Goal: Information Seeking & Learning: Compare options

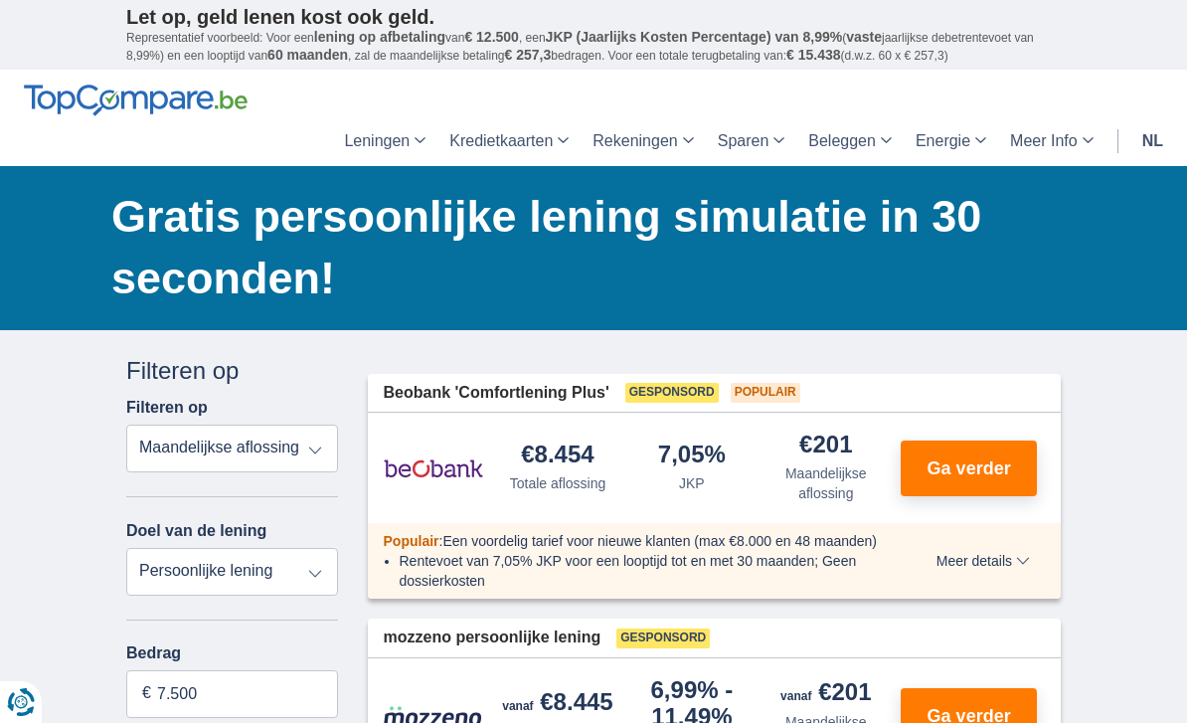
click at [312, 564] on select "Persoonlijke lening Auto Moto / fiets Mobilhome / caravan Renovatie Energie Sch…" at bounding box center [232, 572] width 212 height 48
click at [306, 443] on select "Totale aflossing JKP Maandelijkse aflossing" at bounding box center [232, 449] width 212 height 48
click at [285, 470] on select "Totale aflossing JKP Maandelijkse aflossing" at bounding box center [232, 449] width 212 height 48
select select "mrp+"
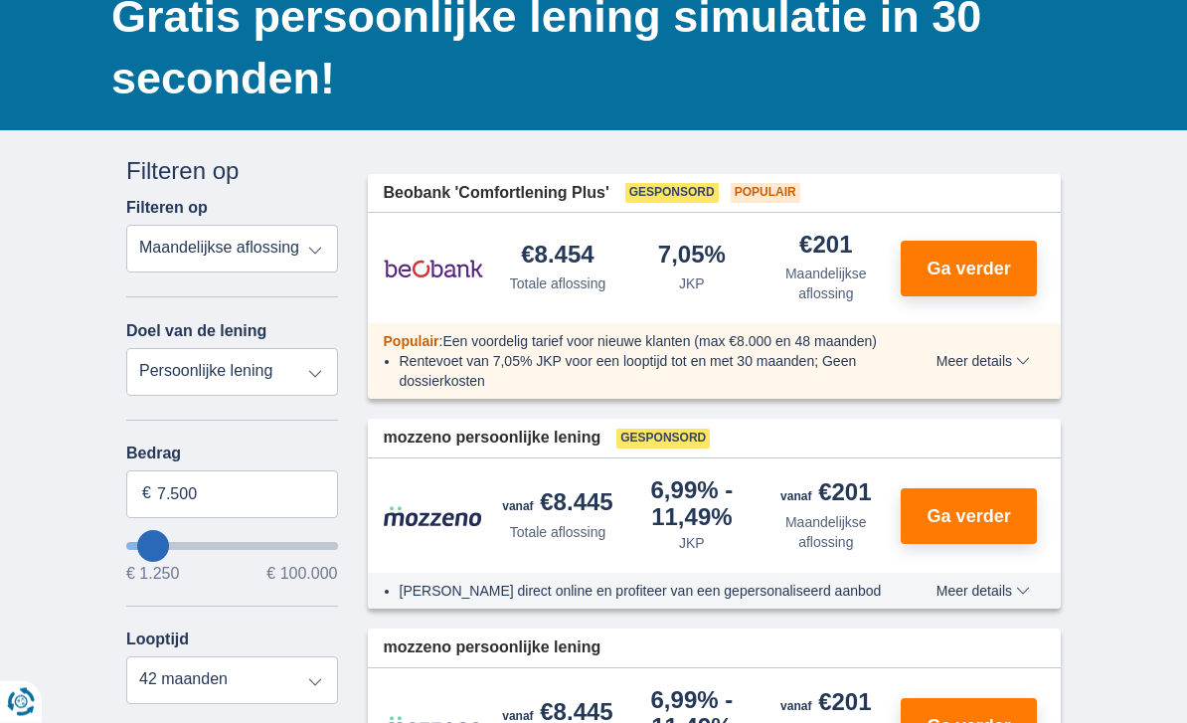
scroll to position [211, 0]
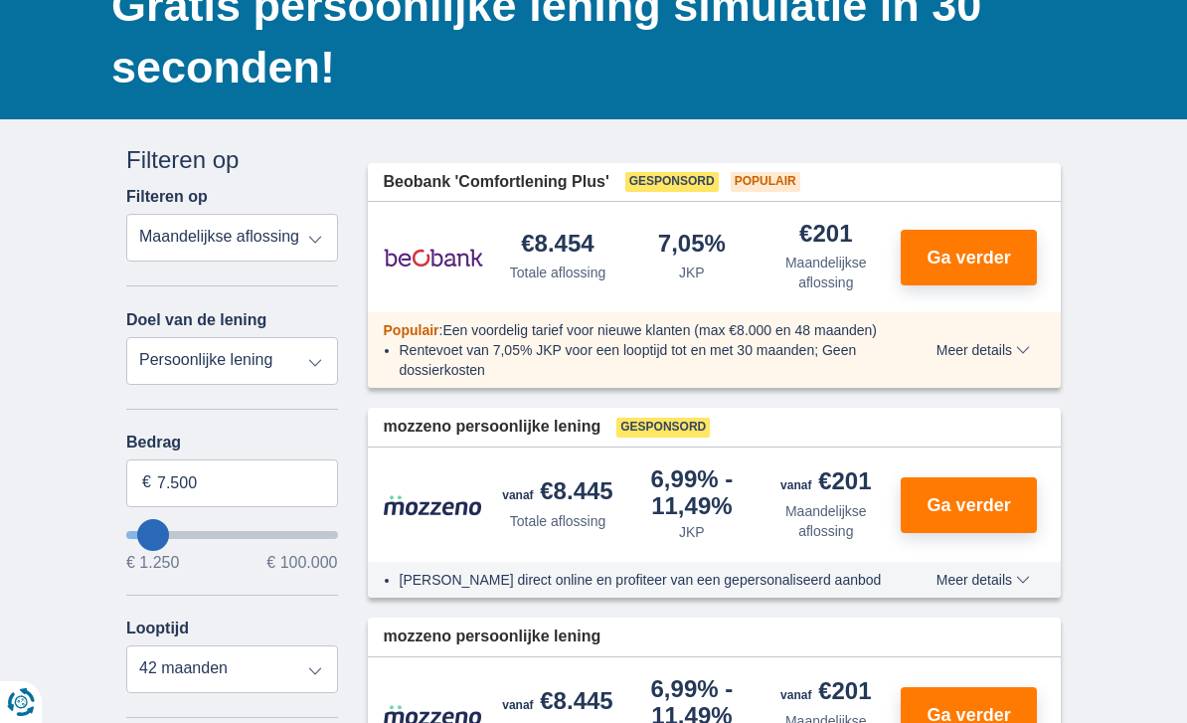
type input "1.250"
type input "1250"
select select "24"
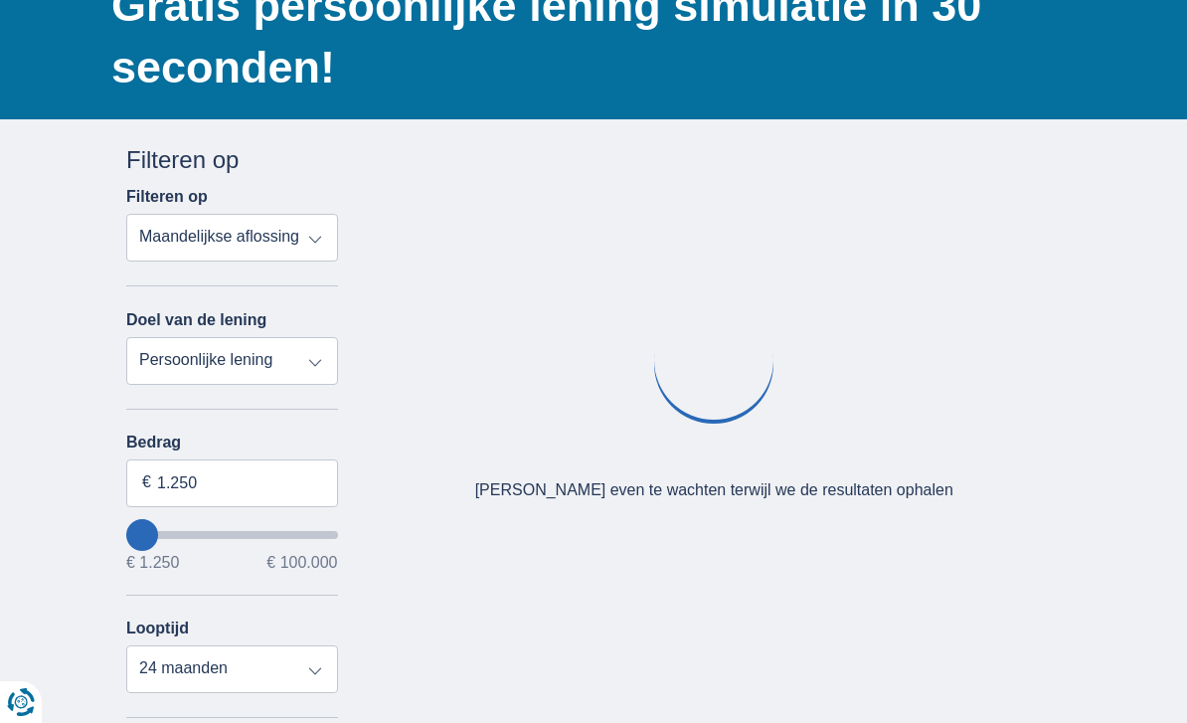
type input "2.250"
type input "2250"
type input "3.250"
type input "3250"
type input "4.250"
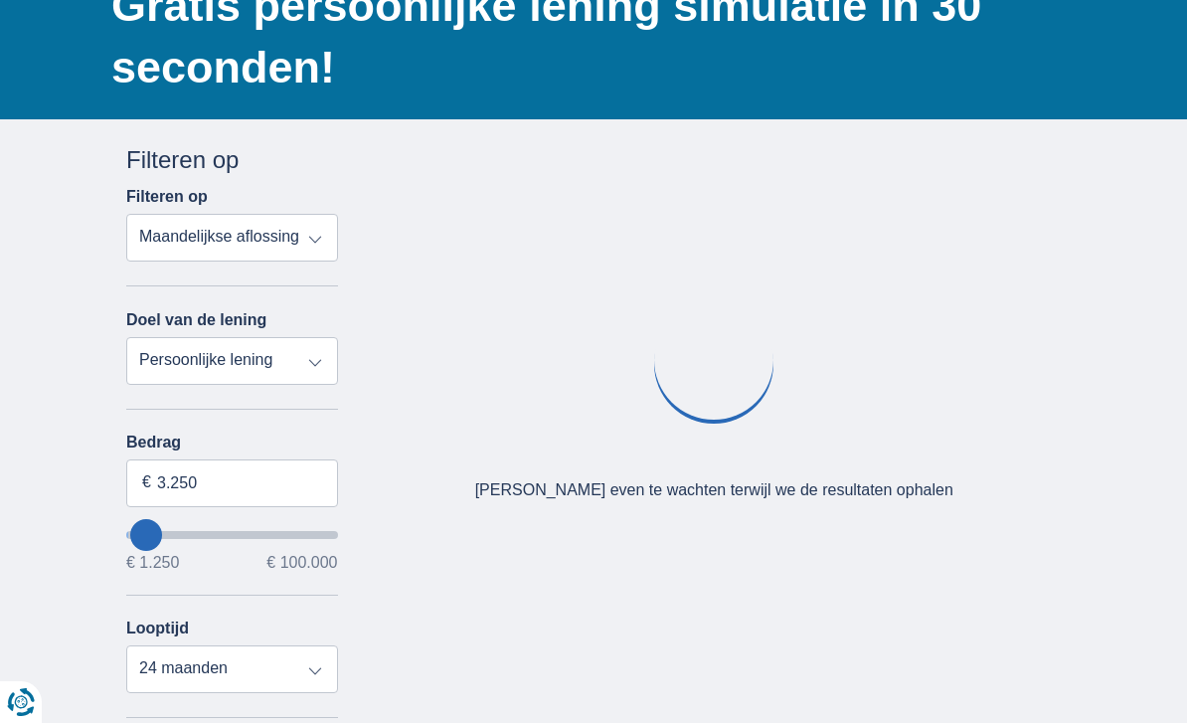
type input "4250"
type input "5.250"
type input "5250"
select select "36"
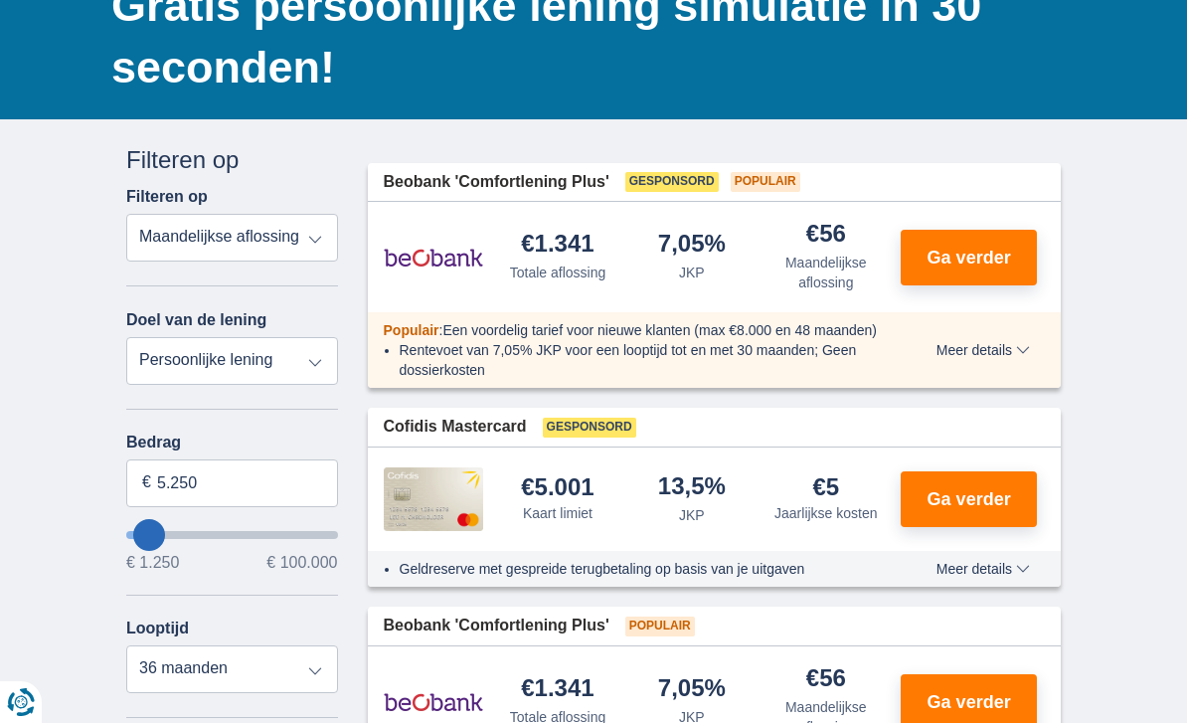
type input "6.250"
type input "6250"
select select "42"
type input "7.250"
type input "7250"
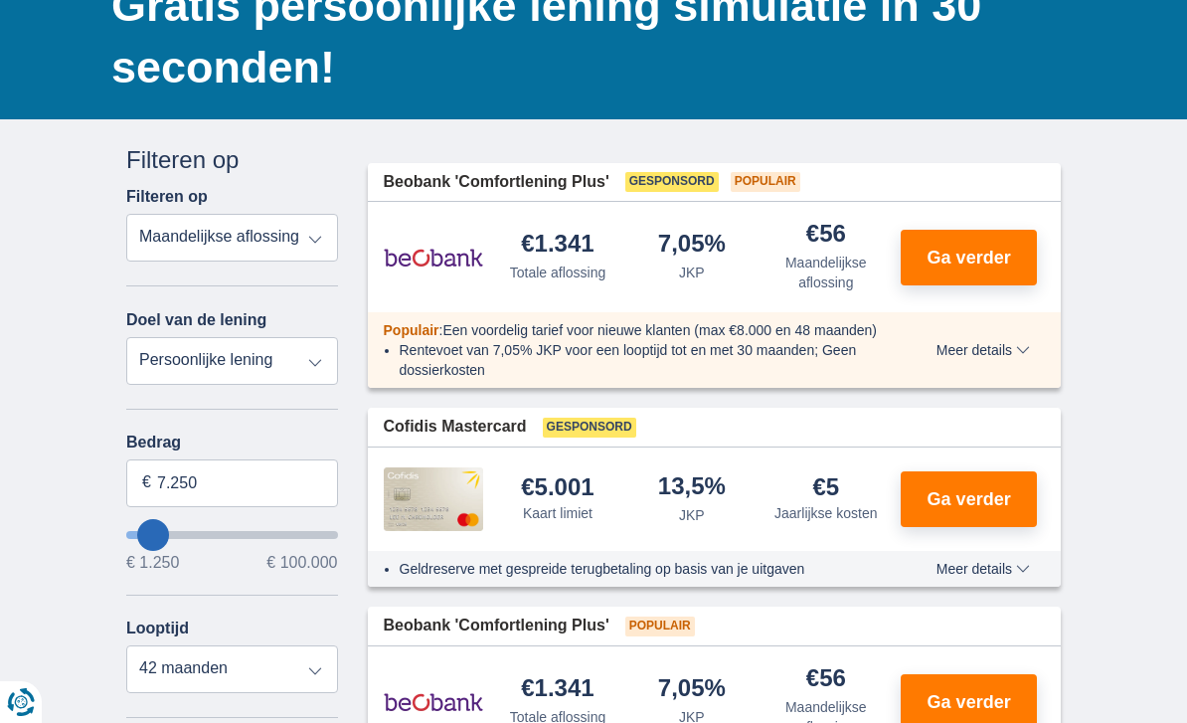
type input "6.250"
type input "6250"
type input "5.250"
type input "5250"
select select "36"
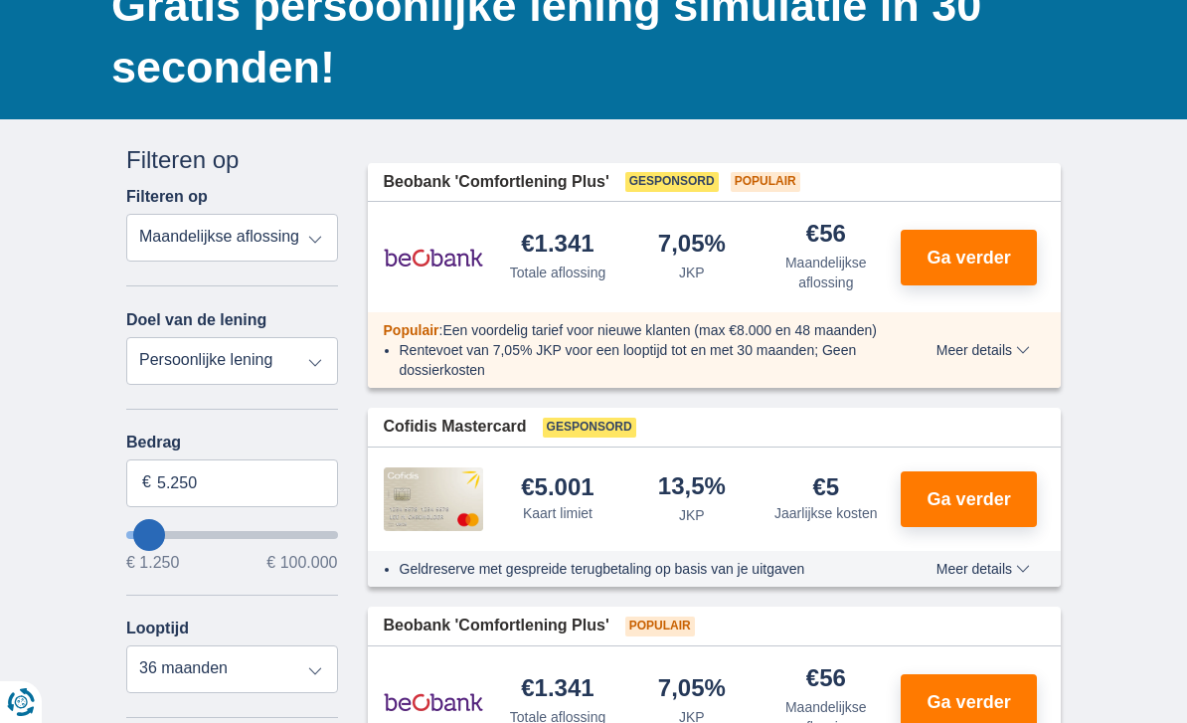
type input "4.250"
type input "4250"
type input "3.250"
type input "3250"
select select "30"
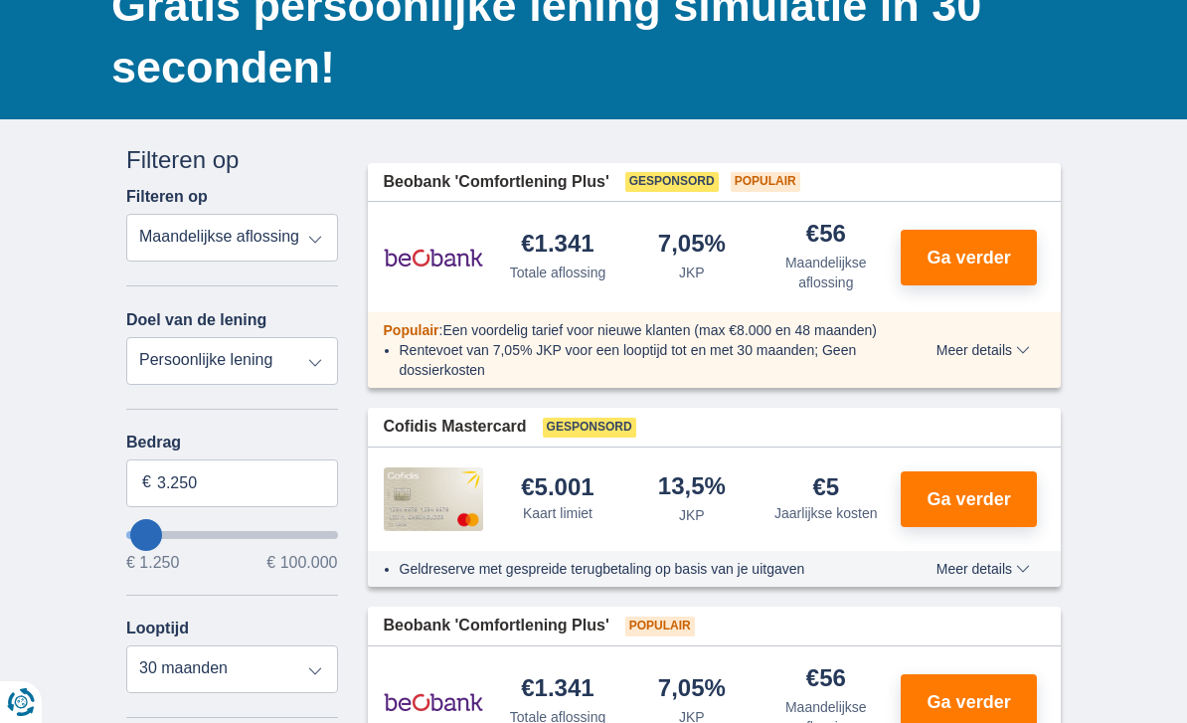
type input "2.250"
type input "2250"
select select "24"
type input "1.250"
type input "1250"
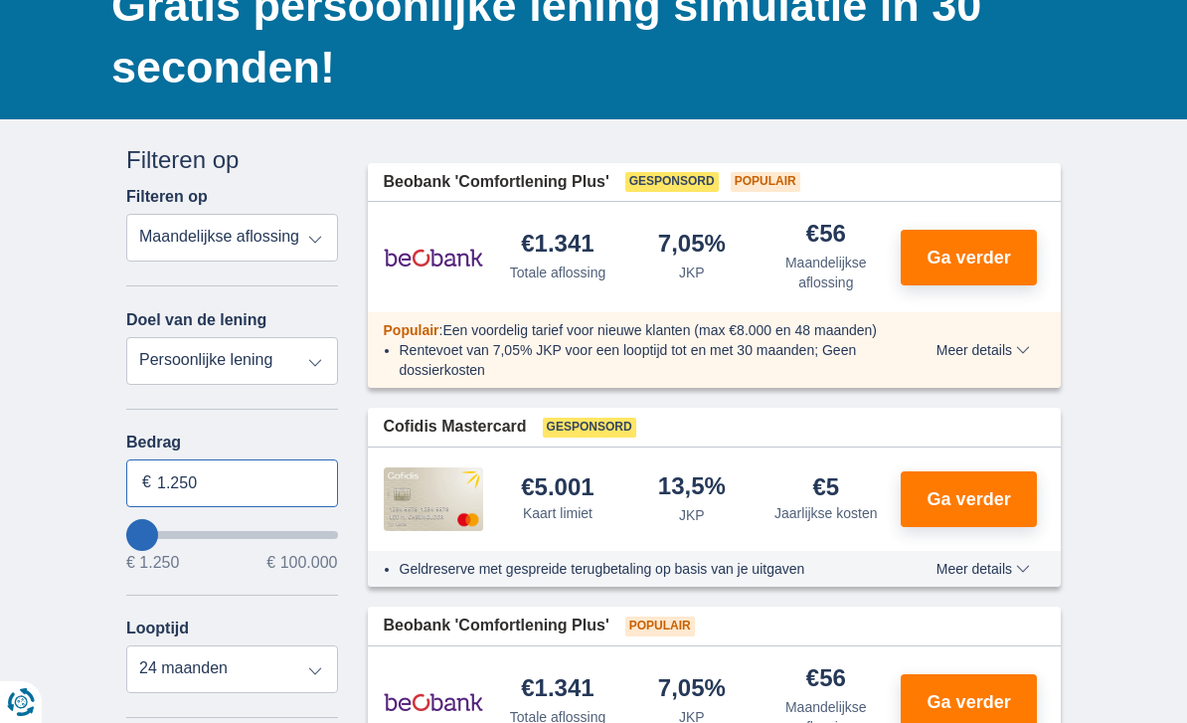
click at [212, 491] on input "1.250" at bounding box center [232, 483] width 212 height 48
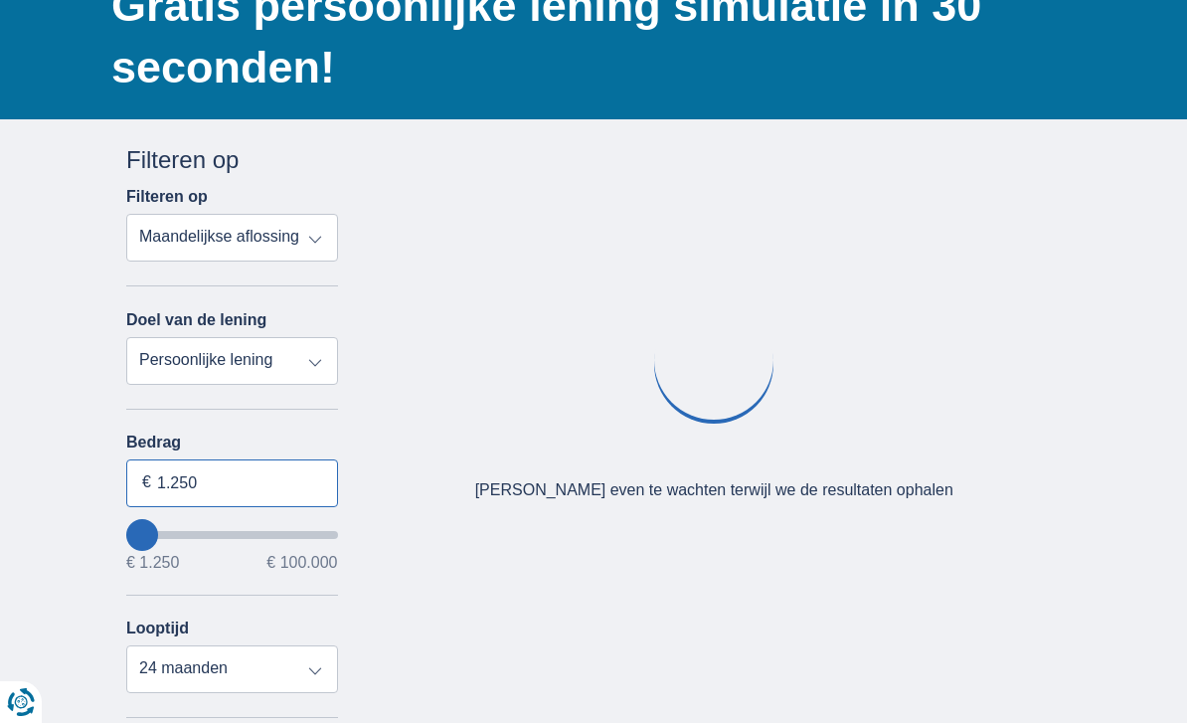
scroll to position [210, 0]
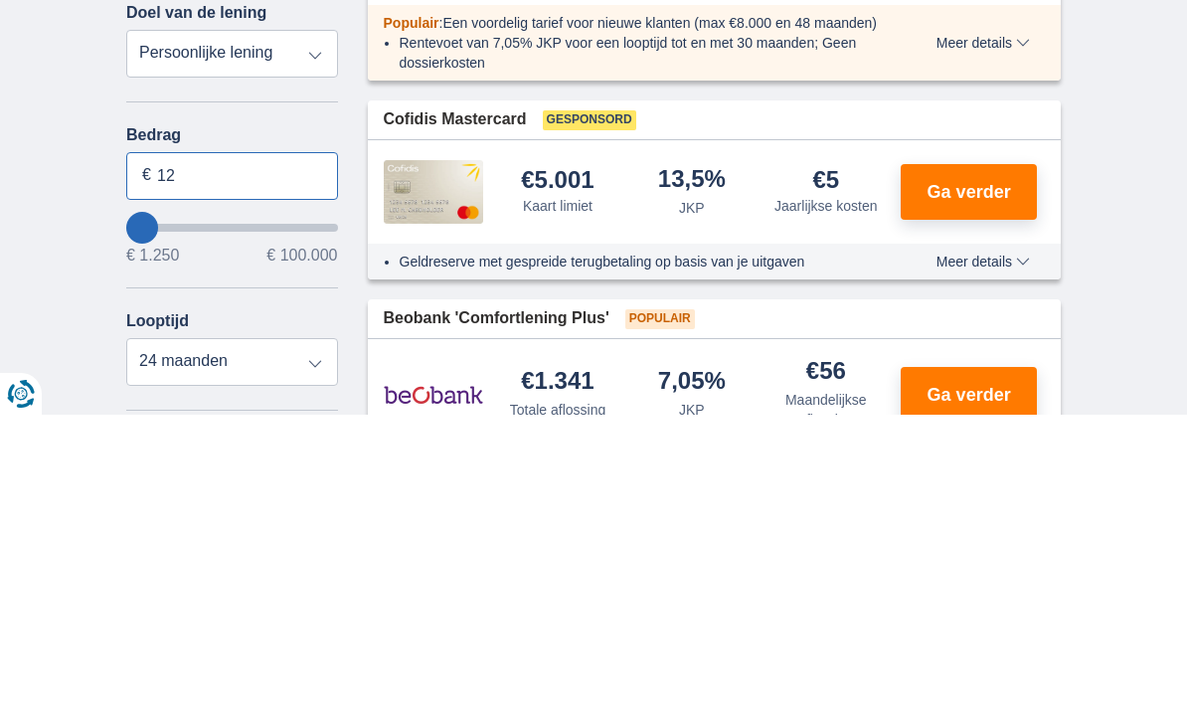
type input "1"
type input "4.000"
type input "4250"
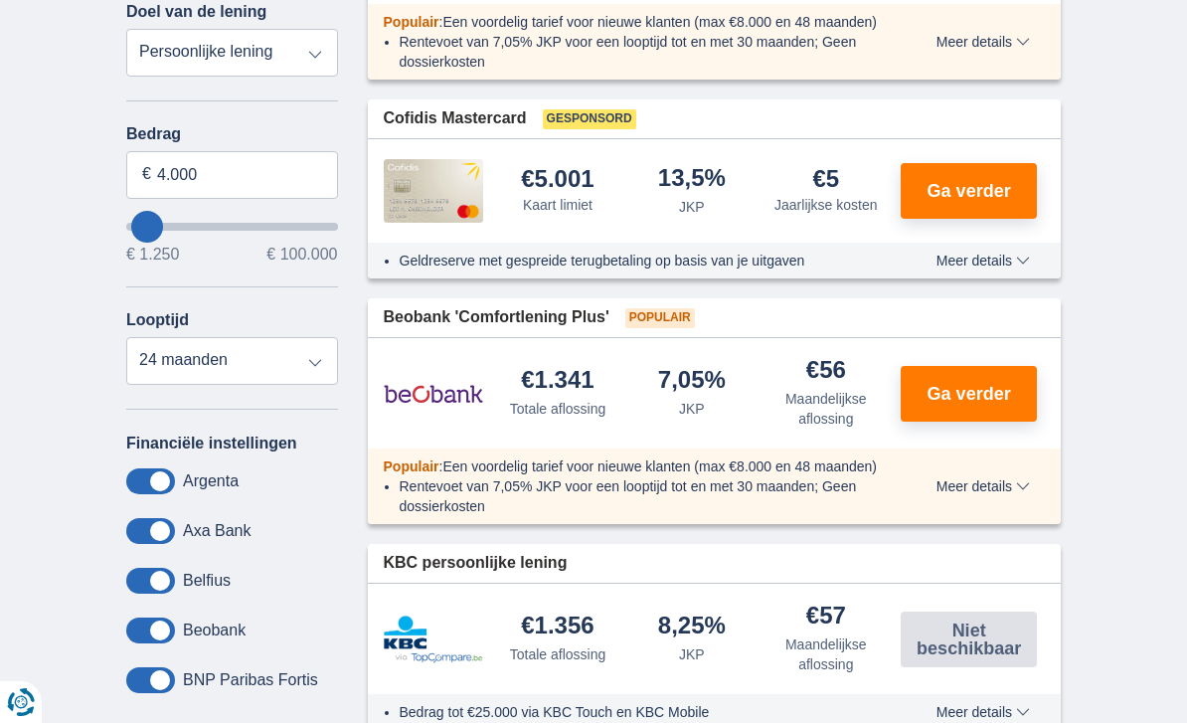
select select "36"
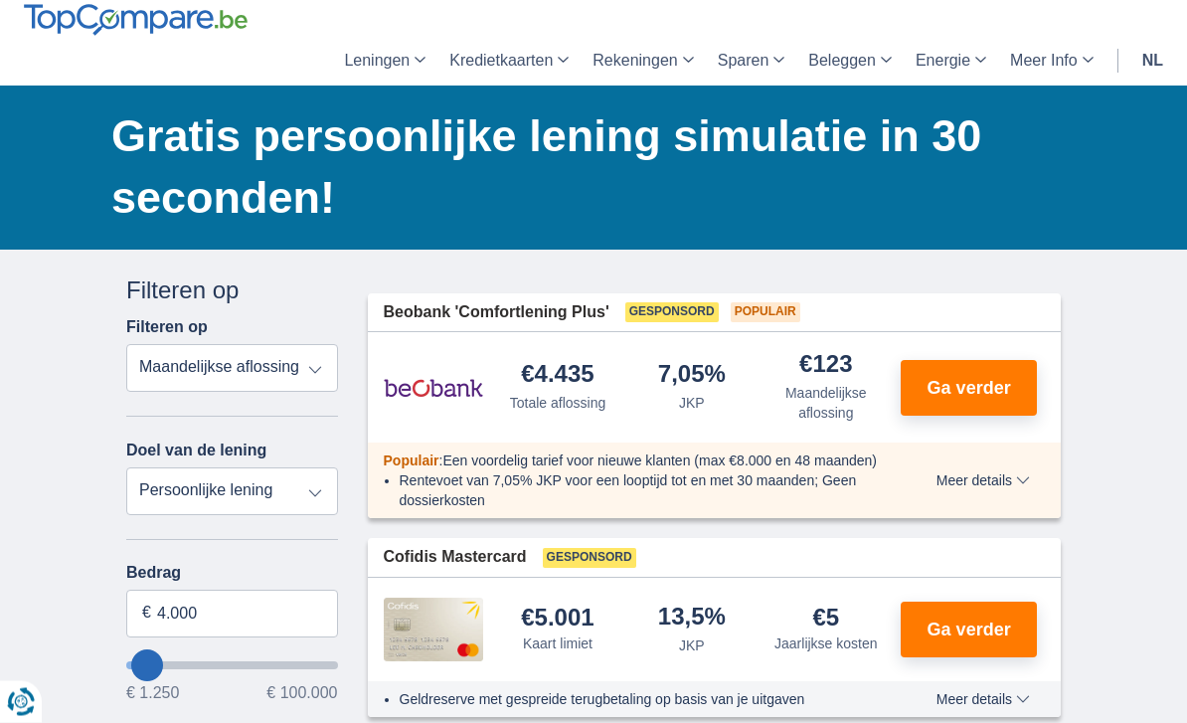
scroll to position [80, 0]
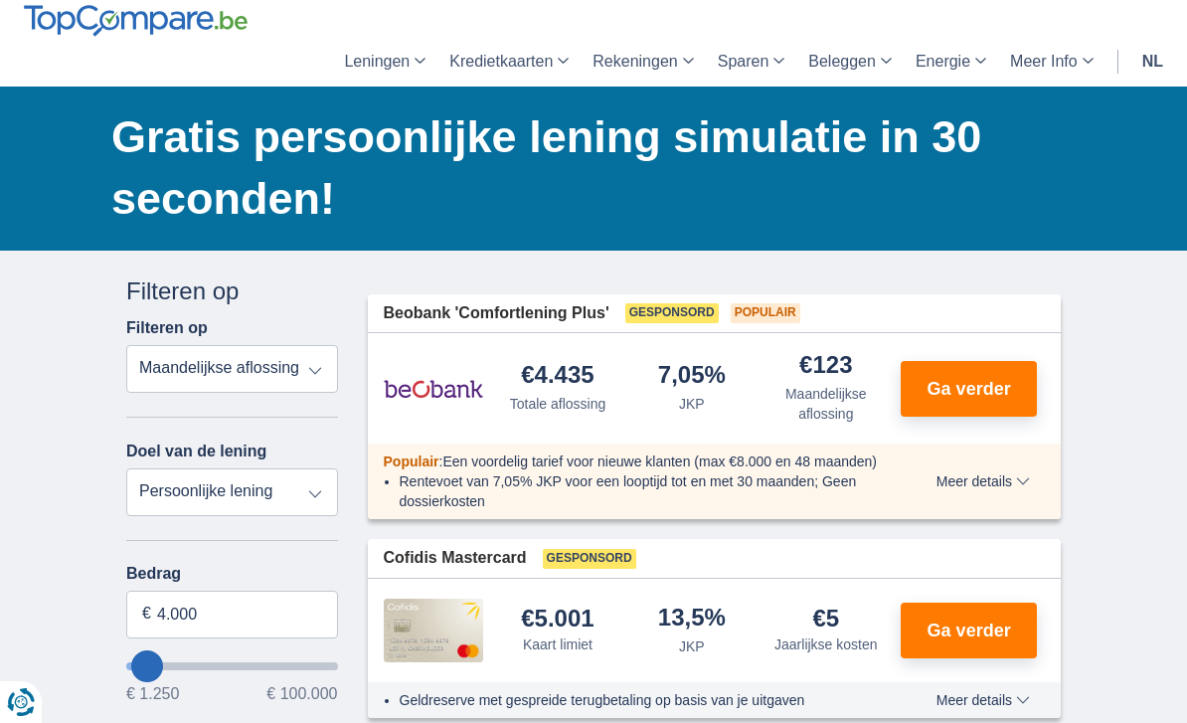
type input "7.250"
type input "7250"
type input "6.250"
type input "6250"
type input "5.250"
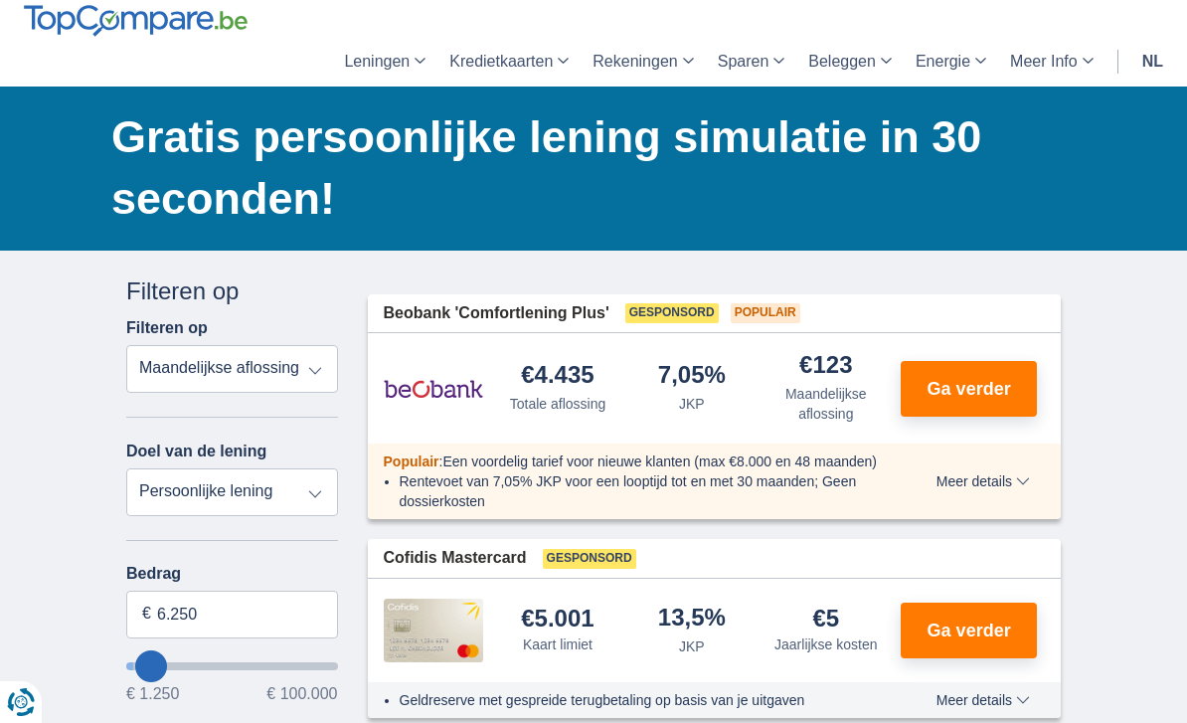
type input "5250"
select select "36"
type input "5250"
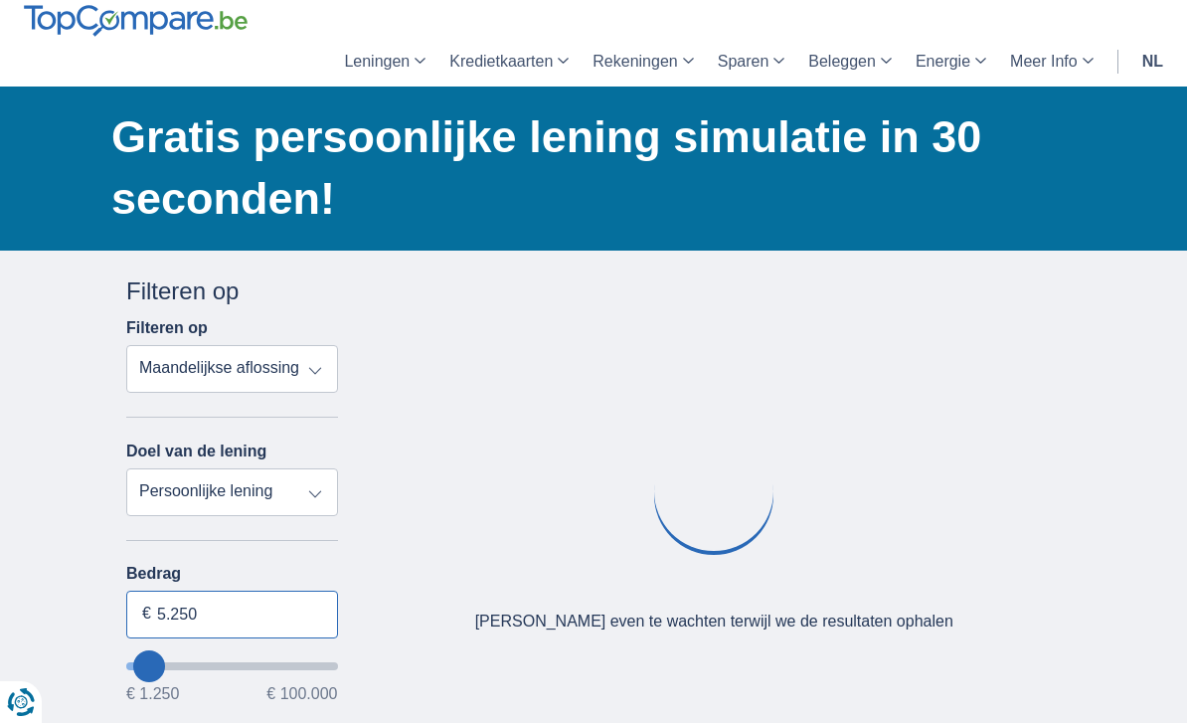
click at [213, 619] on input "5.250" at bounding box center [232, 615] width 212 height 48
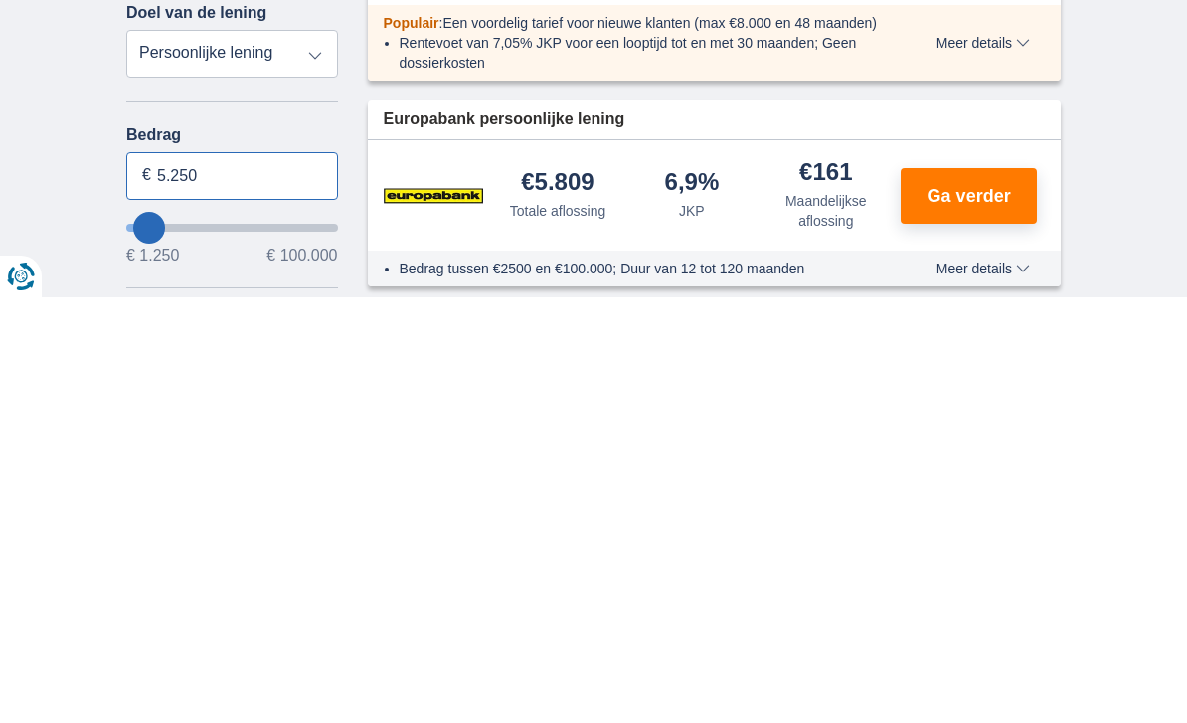
click at [261, 578] on input "5.250" at bounding box center [232, 602] width 212 height 48
type input "5"
type input "3.000"
type input "3250"
select select "30"
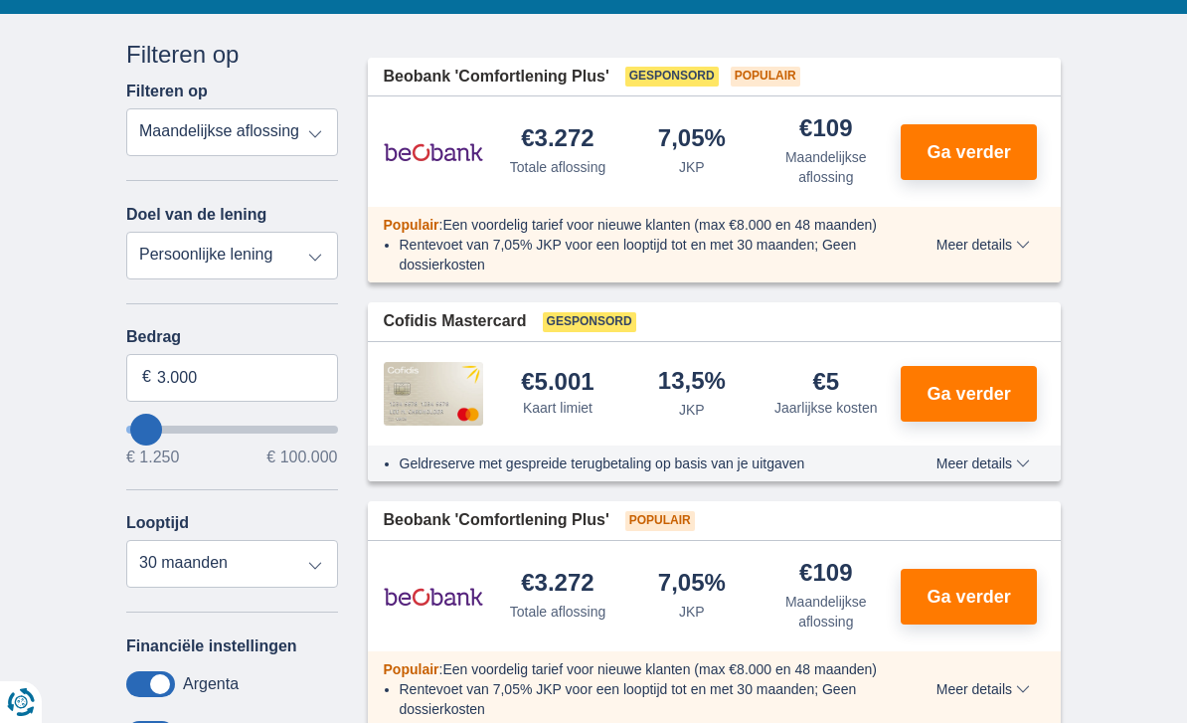
scroll to position [315, 0]
click at [320, 562] on select "12 maanden 18 maanden 24 maanden 30 maanden" at bounding box center [232, 565] width 212 height 48
type input "3250"
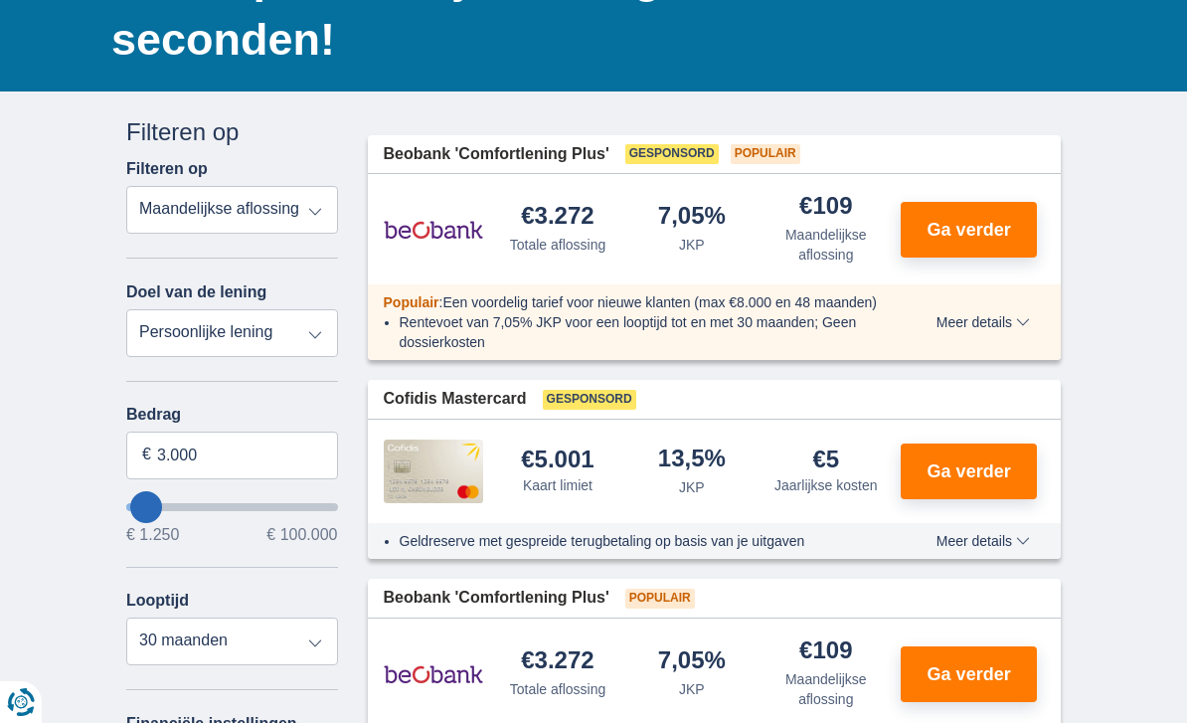
scroll to position [236, 0]
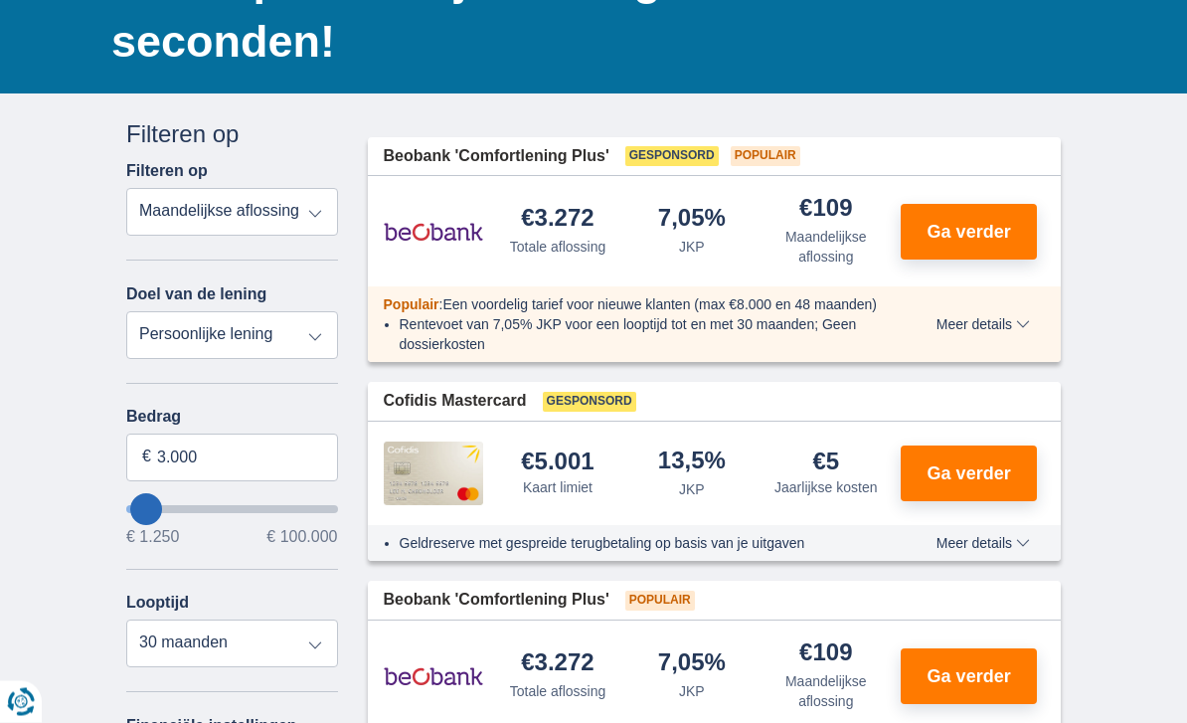
click at [977, 234] on span "Ga verder" at bounding box center [970, 233] width 84 height 18
